Goal: Check status: Check status

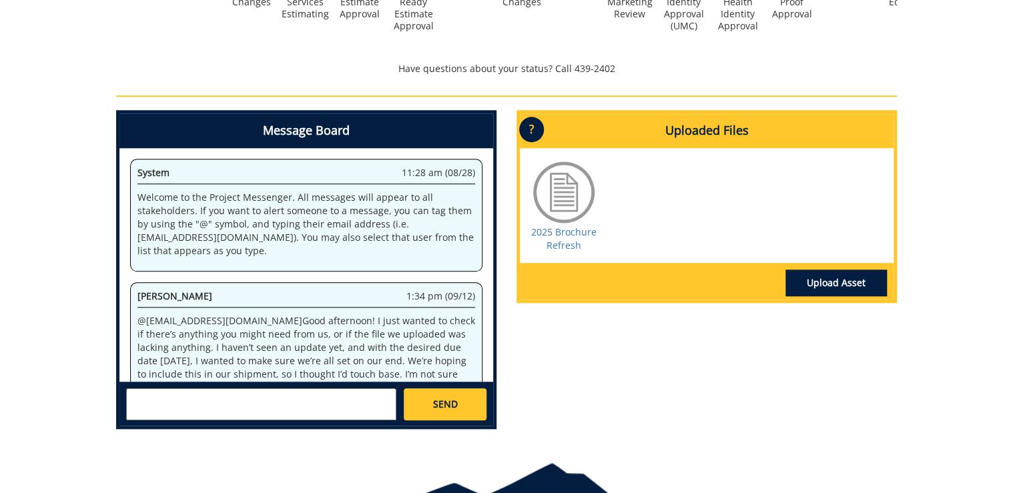
scroll to position [49, 0]
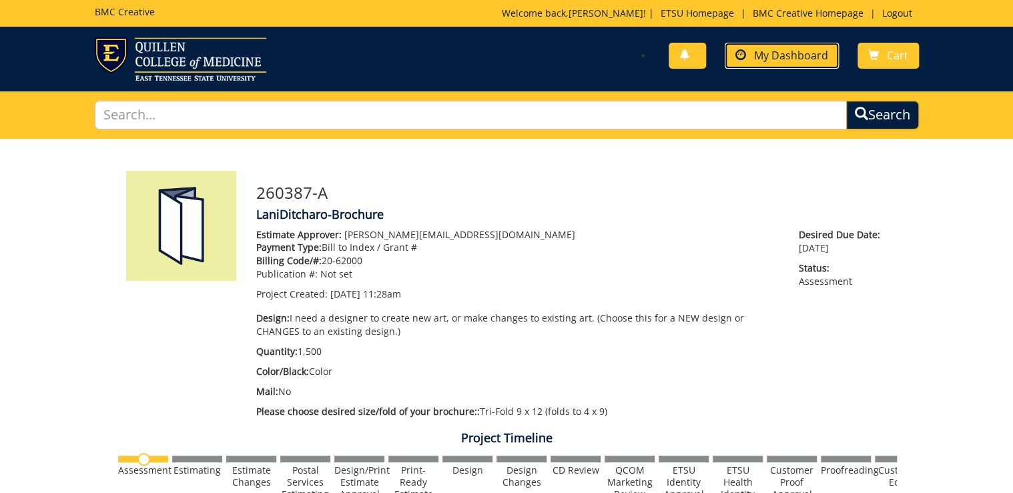
click at [769, 62] on link "My Dashboard" at bounding box center [782, 56] width 114 height 26
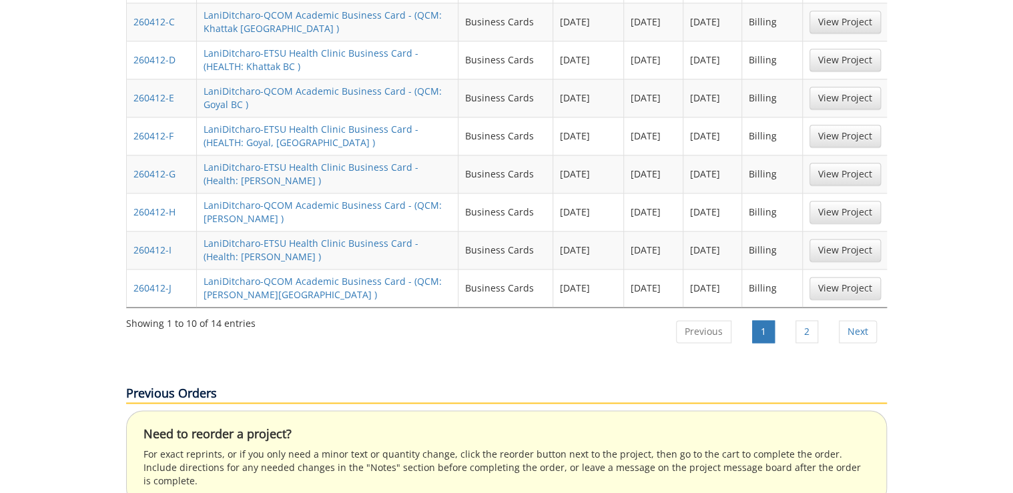
scroll to position [427, 0]
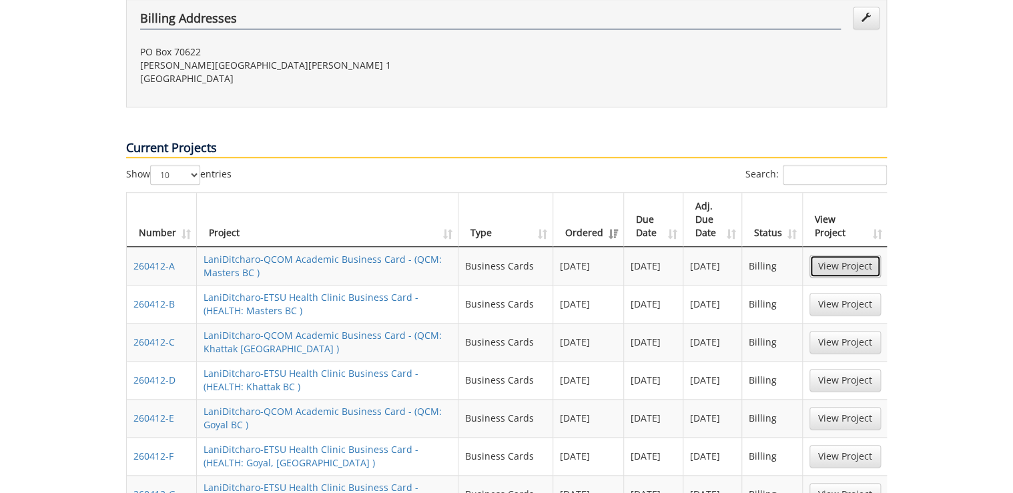
click at [859, 255] on link "View Project" at bounding box center [844, 266] width 71 height 23
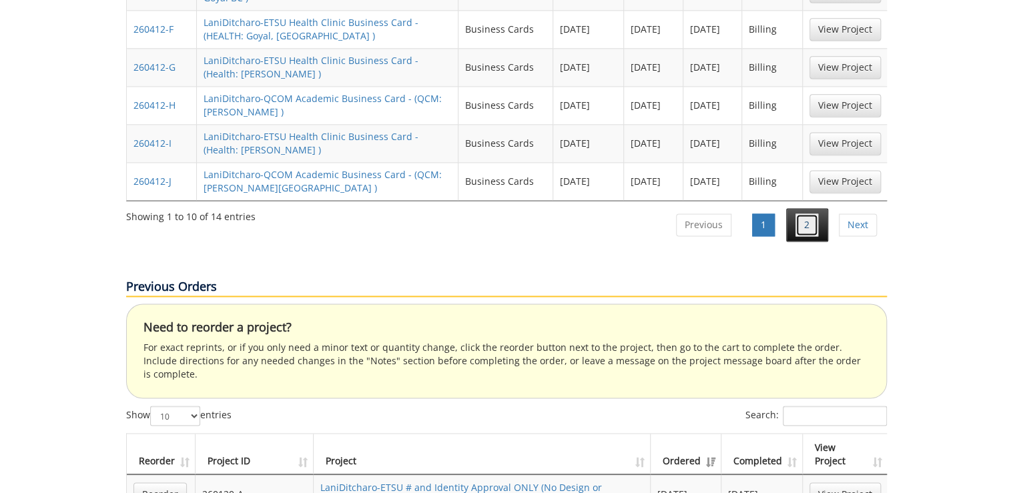
click at [799, 213] on link "2" at bounding box center [806, 224] width 23 height 23
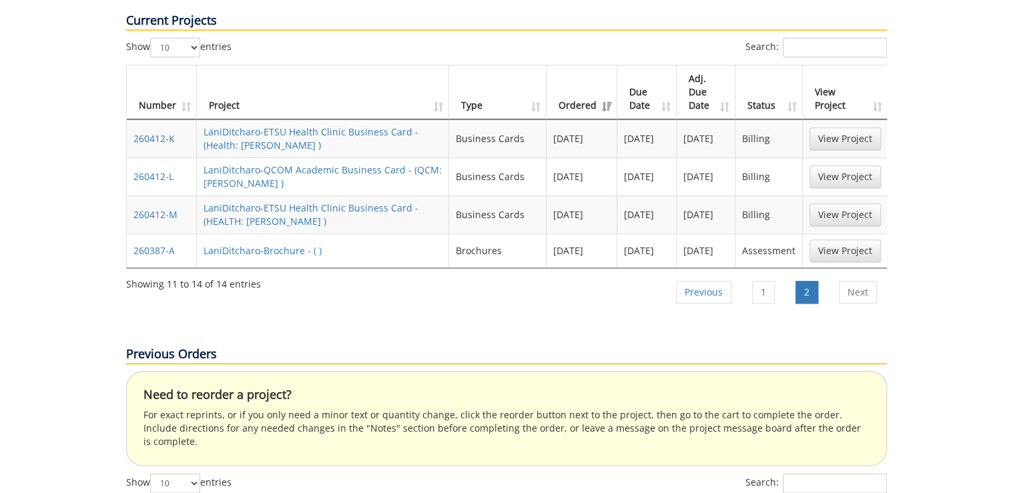
scroll to position [501, 0]
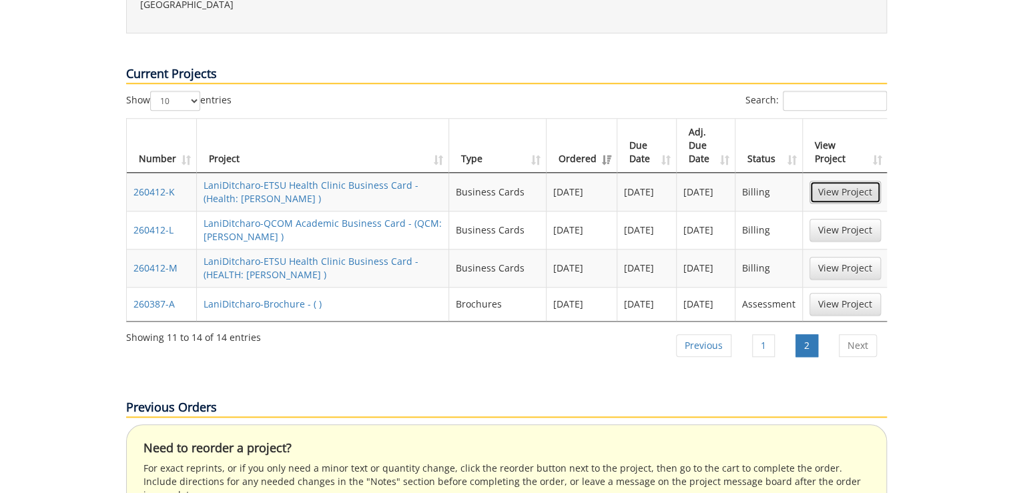
click at [840, 181] on link "View Project" at bounding box center [844, 192] width 71 height 23
click at [826, 293] on link "View Project" at bounding box center [844, 304] width 71 height 23
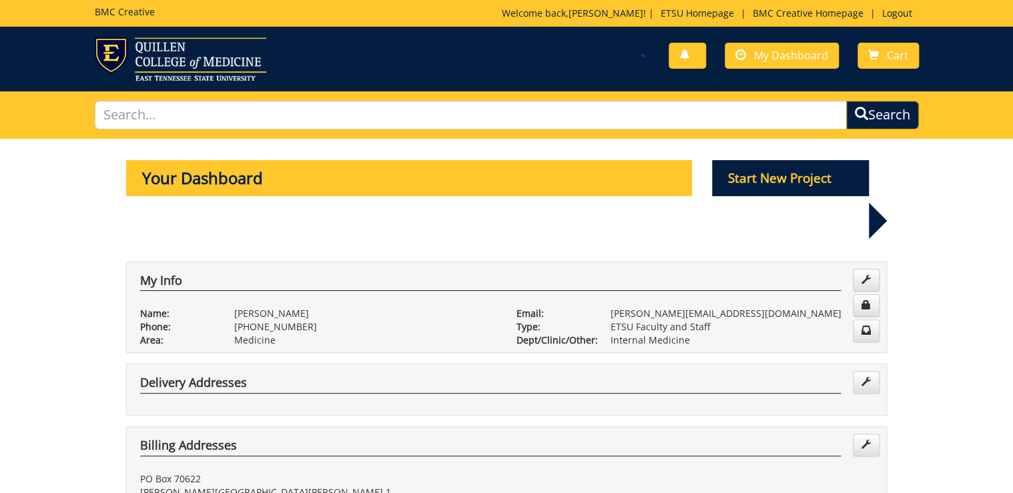
scroll to position [374, 0]
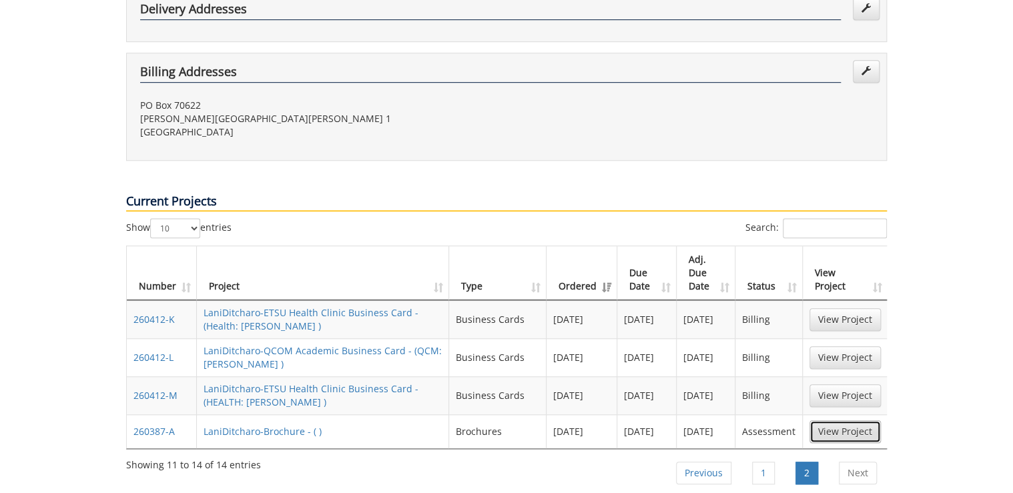
click at [845, 420] on link "View Project" at bounding box center [844, 431] width 71 height 23
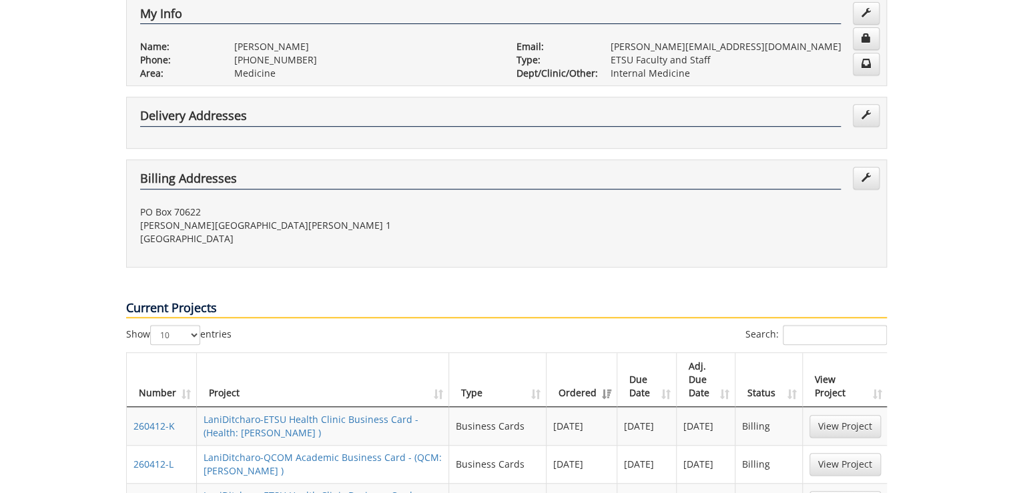
scroll to position [0, 0]
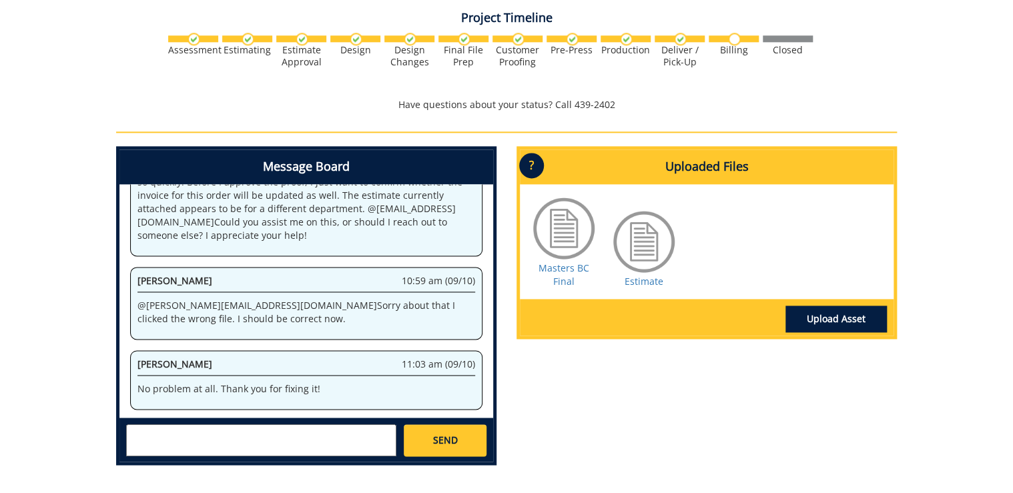
scroll to position [854, 0]
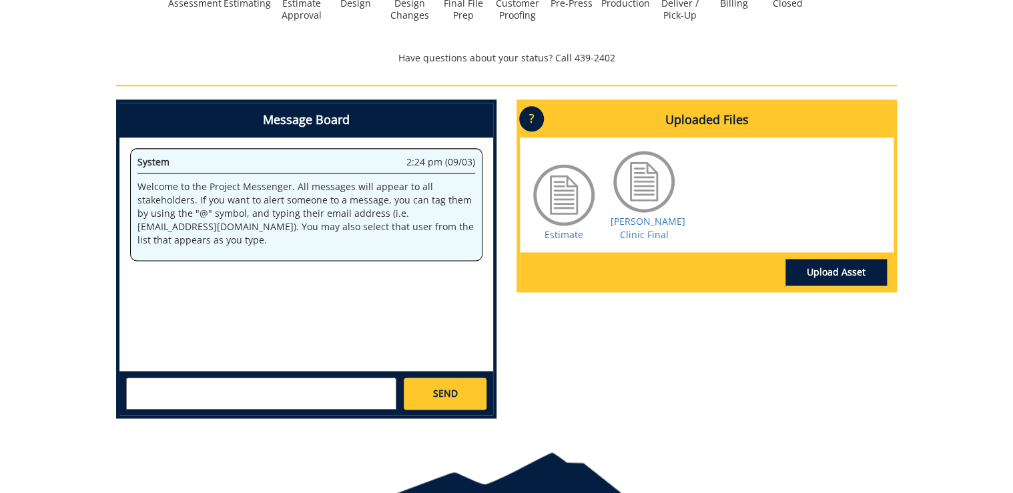
scroll to position [854, 0]
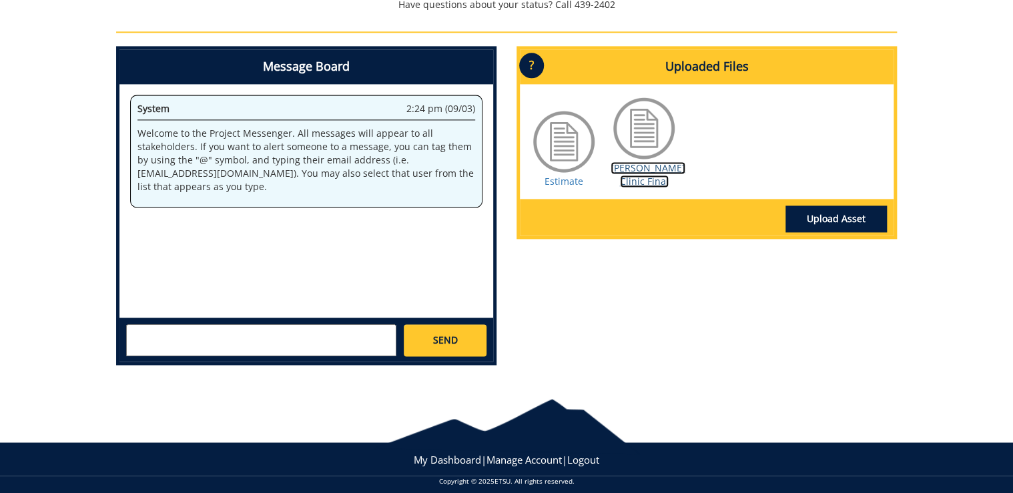
click at [643, 185] on link "Tierney Clinic Final" at bounding box center [647, 174] width 75 height 26
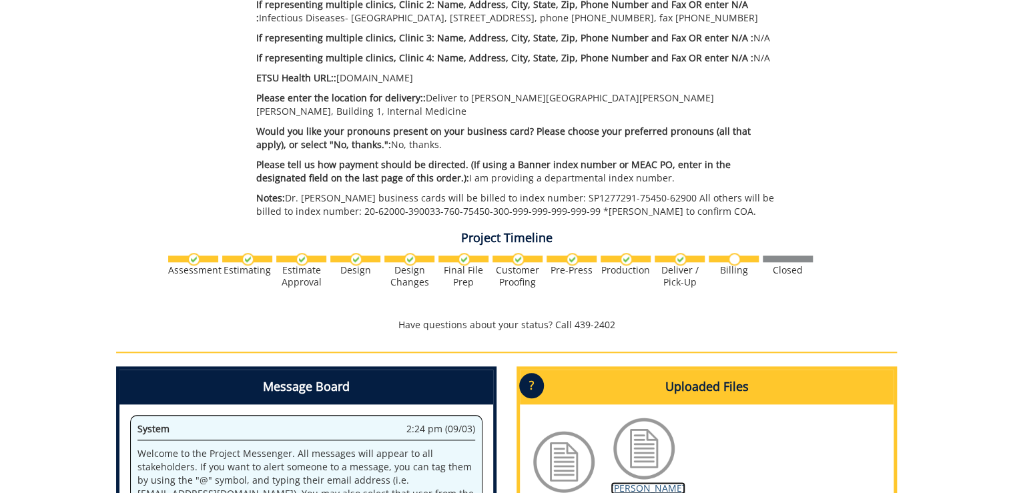
scroll to position [640, 0]
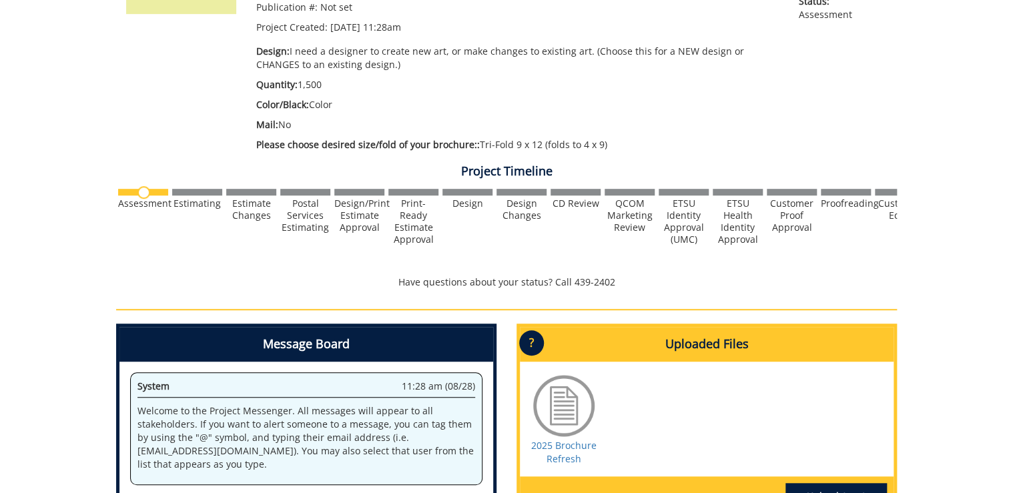
scroll to position [53, 0]
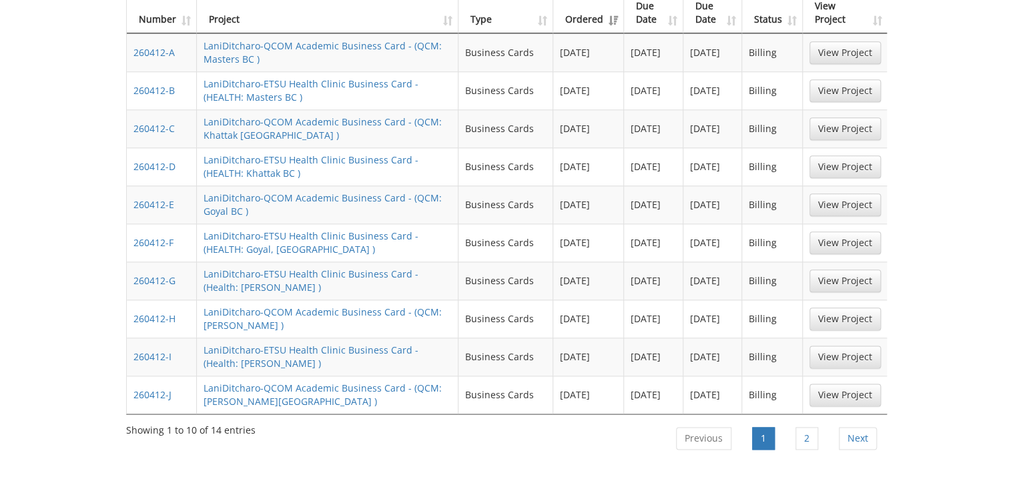
scroll to position [694, 0]
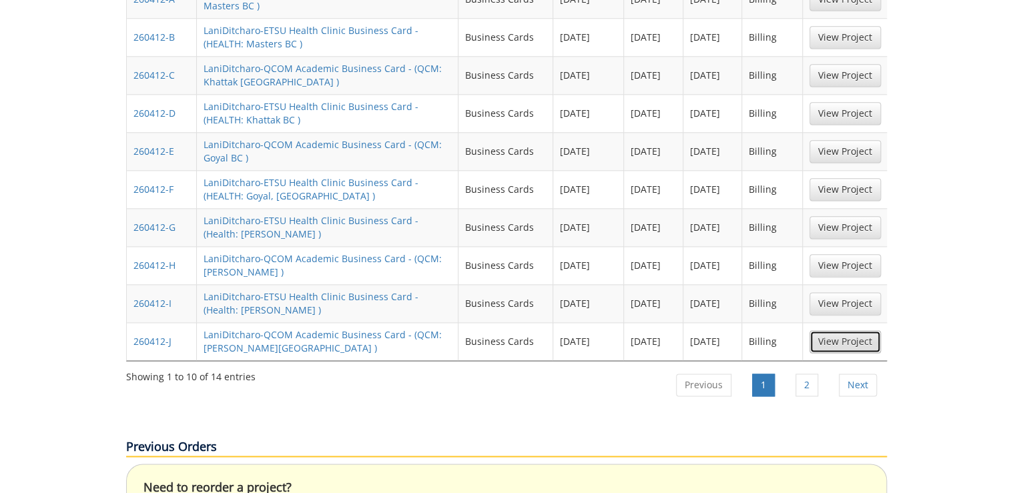
click at [857, 330] on link "View Project" at bounding box center [844, 341] width 71 height 23
click at [865, 254] on link "View Project" at bounding box center [844, 265] width 71 height 23
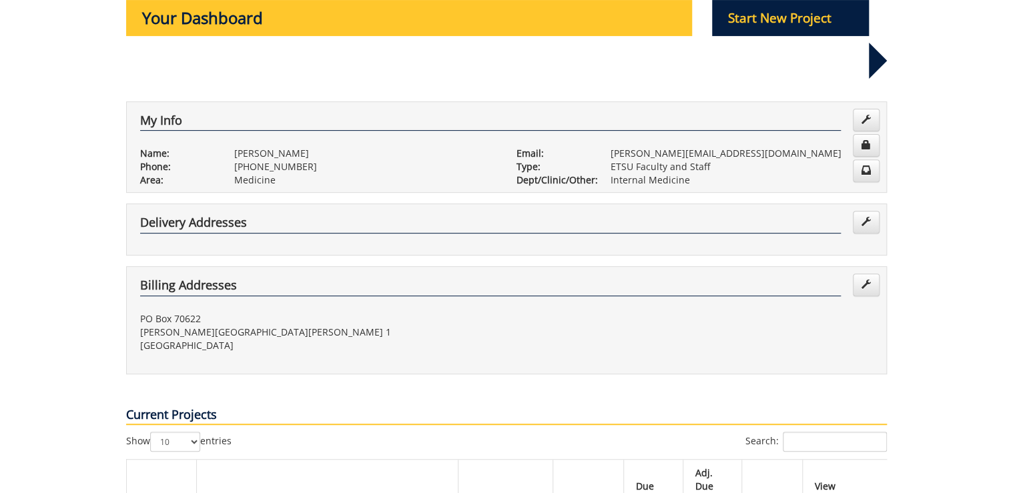
scroll to position [0, 0]
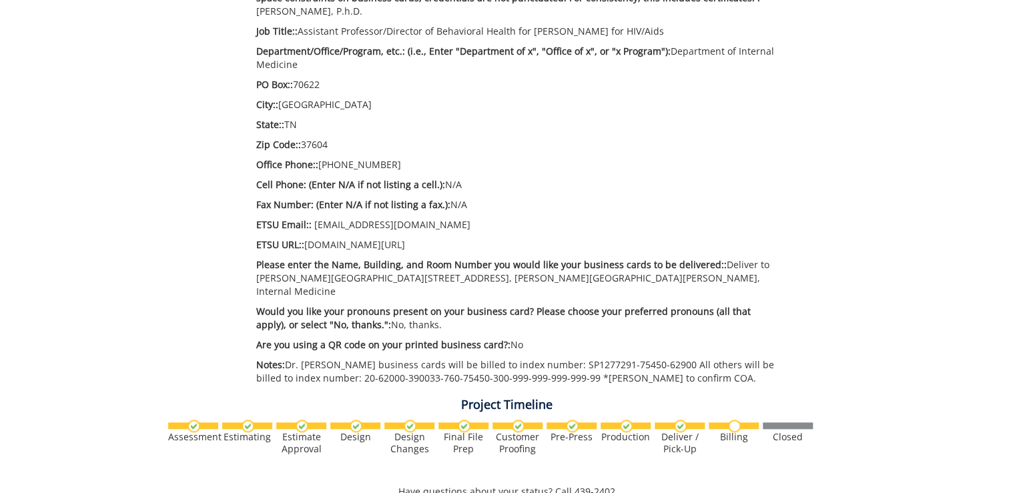
scroll to position [374, 0]
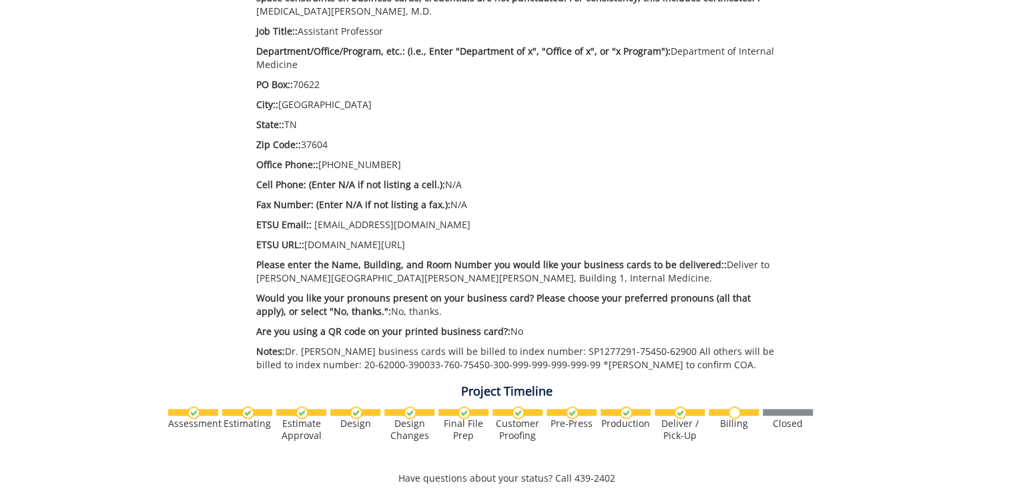
scroll to position [374, 0]
